Goal: Task Accomplishment & Management: Complete application form

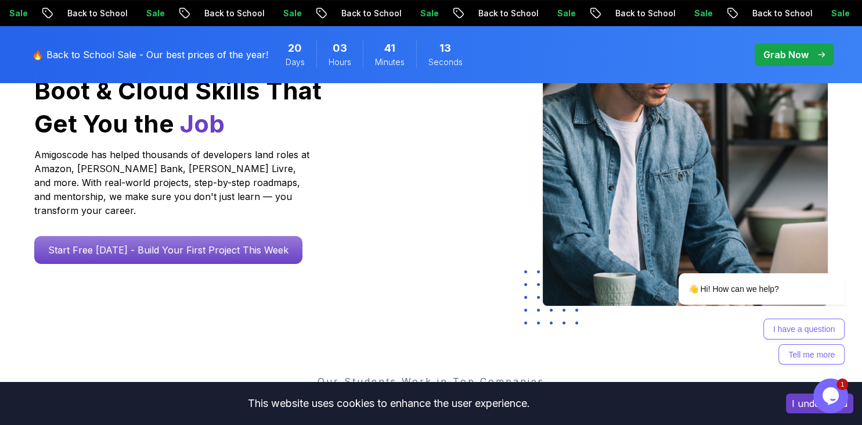
scroll to position [193, 0]
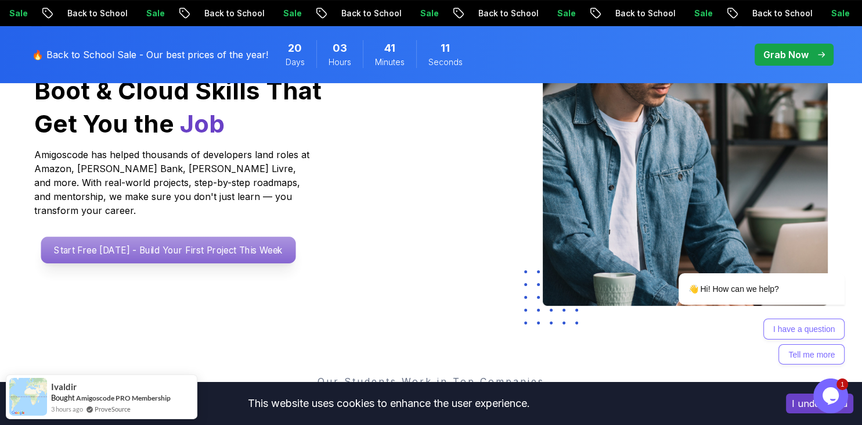
click at [186, 236] on p "Start Free Today - Build Your First Project This Week" at bounding box center [168, 249] width 255 height 27
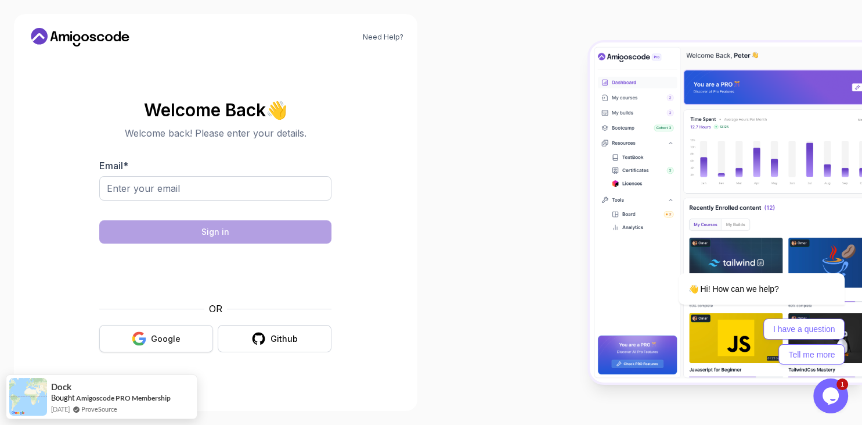
click at [189, 332] on button "Google" at bounding box center [156, 338] width 114 height 27
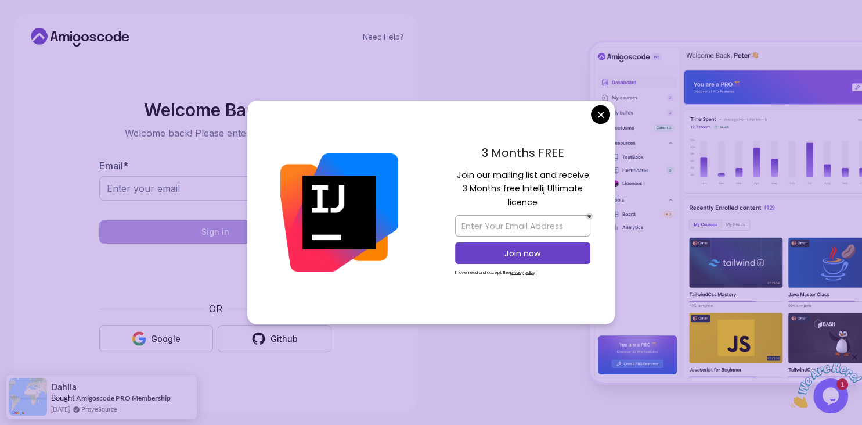
click at [319, 45] on div "Need Help?" at bounding box center [216, 37] width 376 height 19
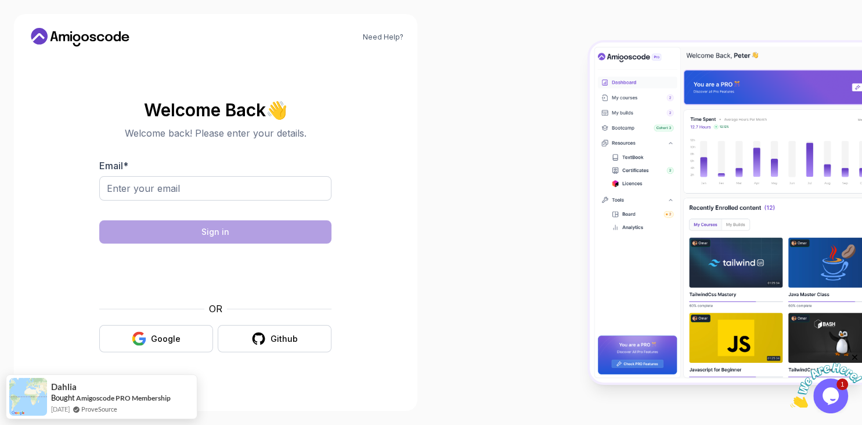
click at [599, 116] on body "Need Help? Welcome Back 👋 Welcome back! Please enter your details. Email * Sign…" at bounding box center [431, 212] width 862 height 425
click at [599, 116] on img at bounding box center [726, 212] width 272 height 340
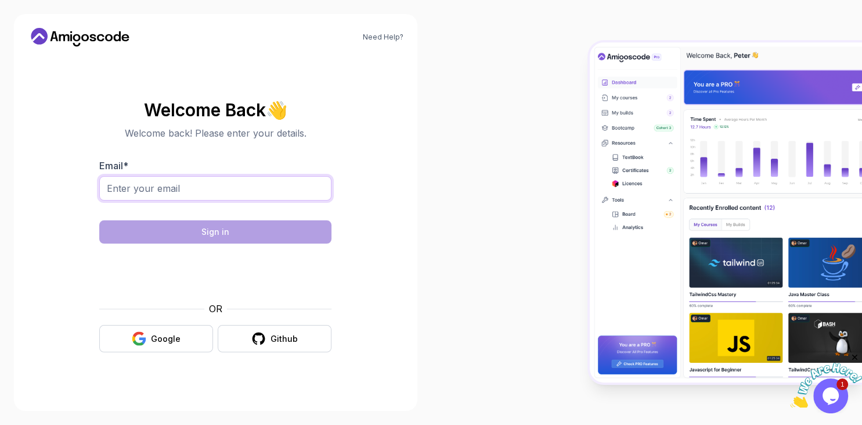
click at [163, 186] on input "Email *" at bounding box center [215, 188] width 232 height 24
drag, startPoint x: 163, startPoint y: 186, endPoint x: 289, endPoint y: 162, distance: 128.8
click at [289, 176] on input "Email *" at bounding box center [215, 188] width 232 height 24
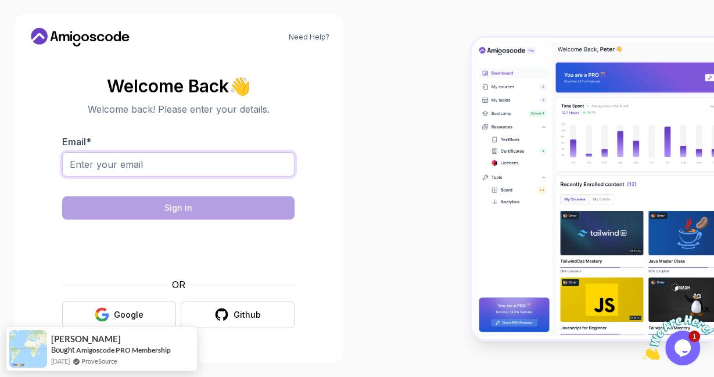
click at [188, 161] on input "Email *" at bounding box center [178, 164] width 232 height 24
click at [118, 168] on input "Email *" at bounding box center [178, 164] width 232 height 24
type input "[EMAIL_ADDRESS][DOMAIN_NAME]"
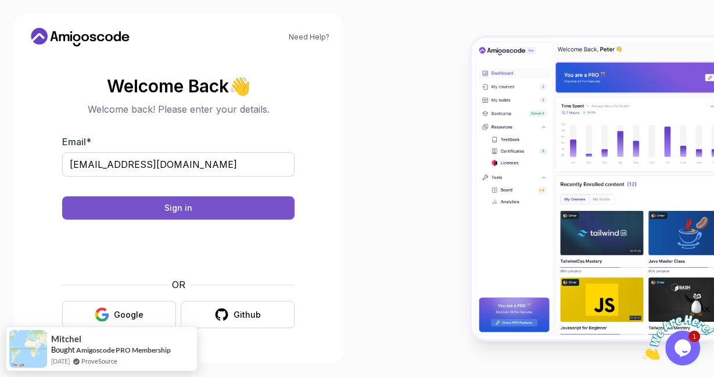
click at [222, 210] on button "Sign in" at bounding box center [178, 207] width 232 height 23
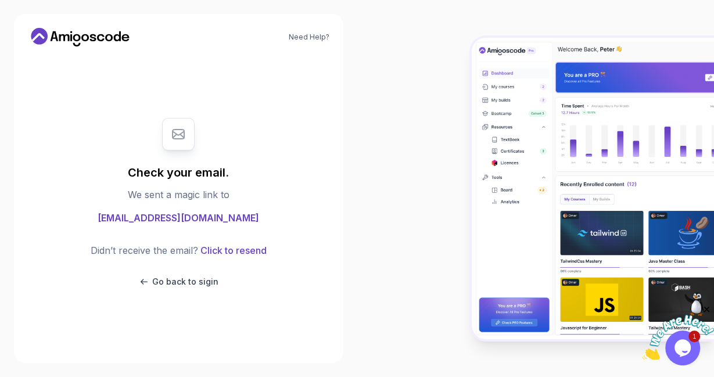
click at [182, 217] on span "[EMAIL_ADDRESS][DOMAIN_NAME]" at bounding box center [178, 218] width 161 height 14
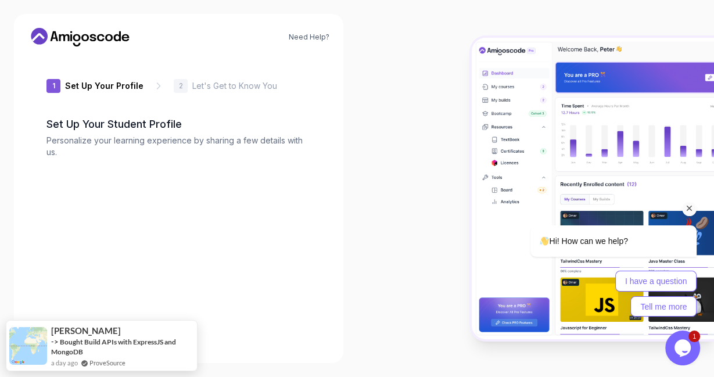
type input "gentleiguanad5b00"
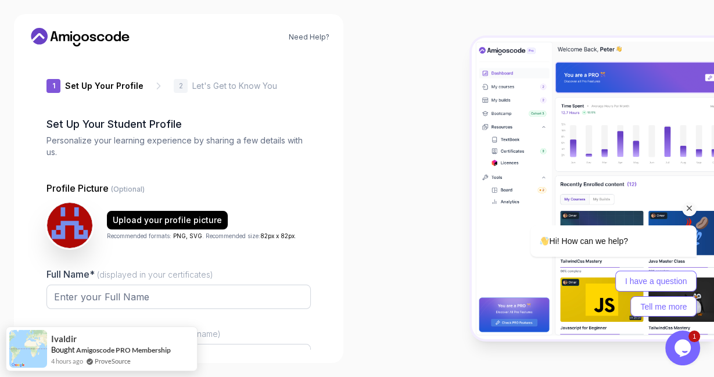
click at [692, 208] on icon "Chat attention grabber" at bounding box center [689, 208] width 10 height 10
